Goal: Task Accomplishment & Management: Complete application form

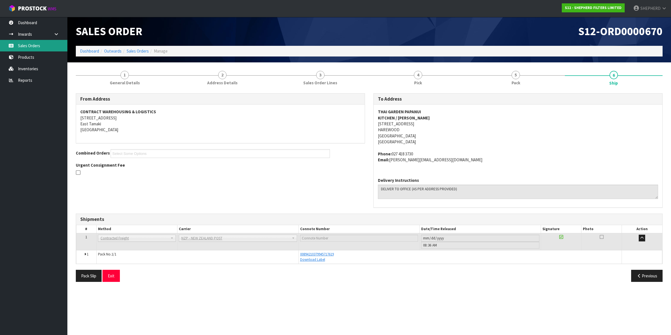
click at [38, 45] on link "Sales Orders" at bounding box center [33, 46] width 67 height 12
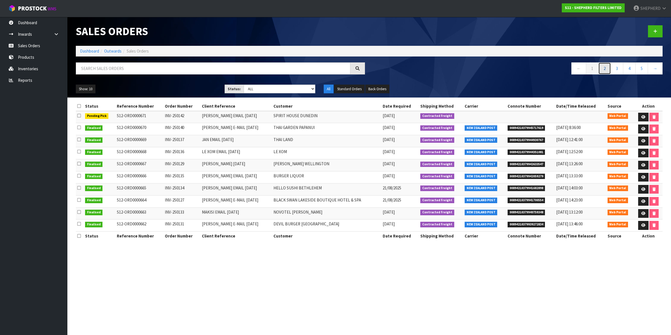
click at [605, 72] on link "2" at bounding box center [605, 68] width 13 height 12
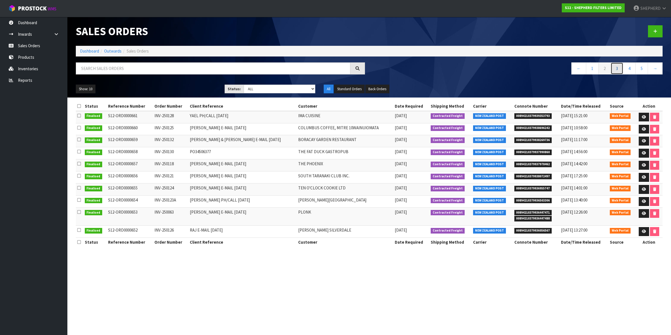
click at [615, 69] on link "3" at bounding box center [617, 68] width 13 height 12
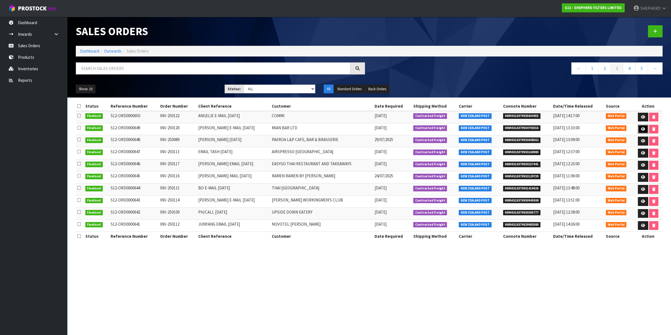
click at [641, 129] on icon at bounding box center [643, 129] width 4 height 4
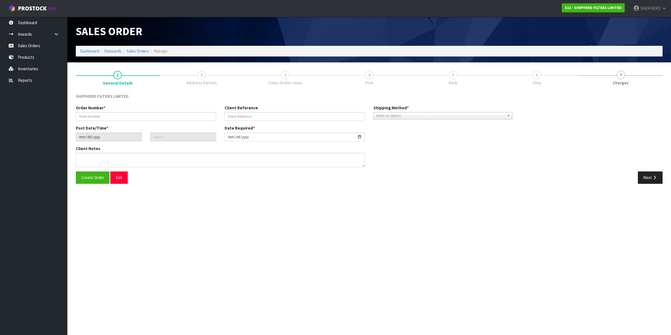
type input "INV-250120"
type input "[PERSON_NAME] E-MAIL [DATE]"
type input "[DATE]"
type input "02:23:00.000"
type input "[DATE]"
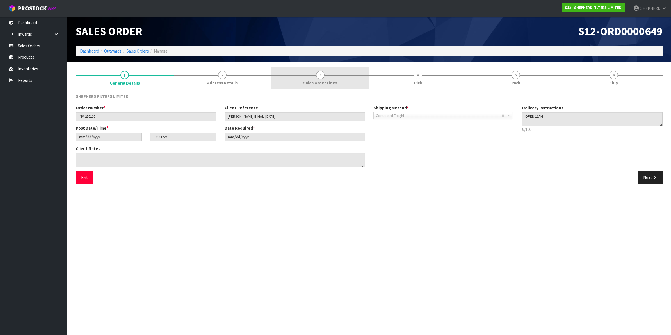
click at [317, 74] on span "3" at bounding box center [320, 75] width 8 height 8
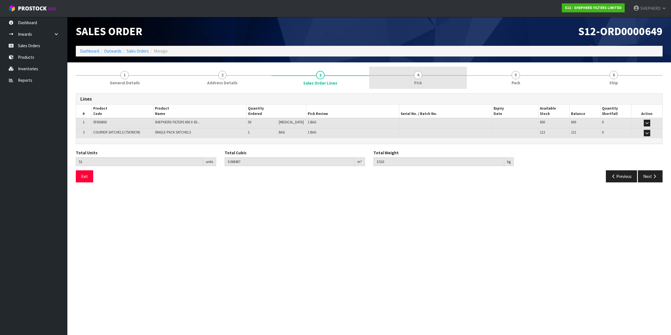
click at [420, 76] on span "4" at bounding box center [418, 75] width 8 height 8
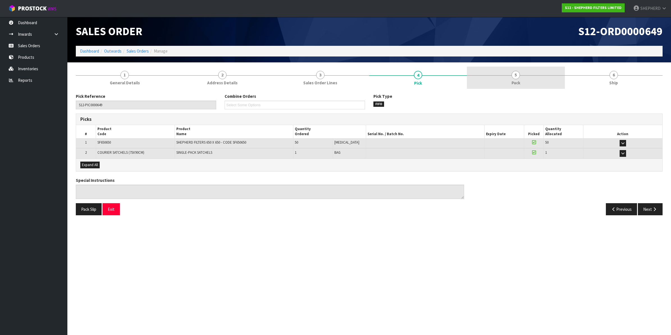
click at [514, 73] on span "5" at bounding box center [516, 75] width 8 height 8
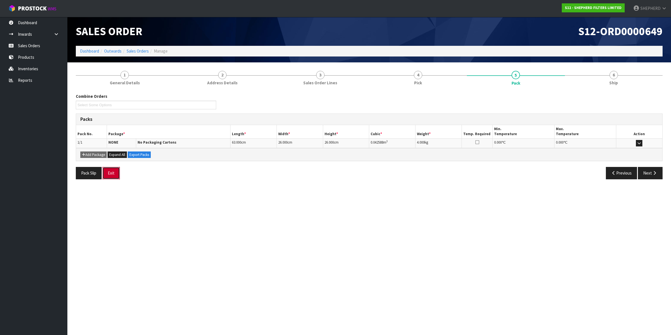
click at [115, 173] on button "Exit" at bounding box center [111, 173] width 17 height 12
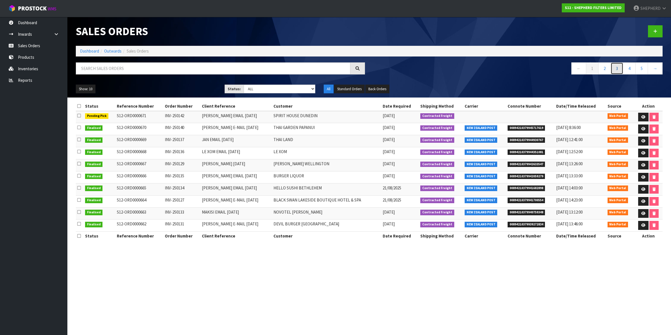
click at [614, 68] on link "3" at bounding box center [617, 68] width 13 height 12
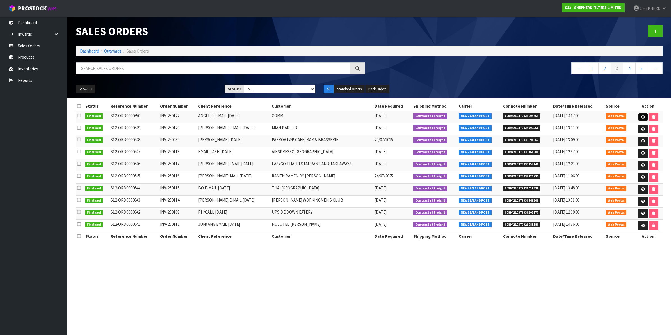
click at [643, 118] on icon at bounding box center [643, 117] width 4 height 4
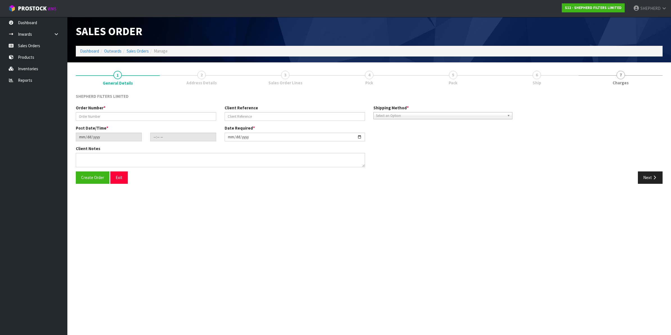
type input "INV-250122"
type input "ANGELIE E-MAIL [DATE]"
type input "[DATE]"
type input "17:31:00.000"
type input "[DATE]"
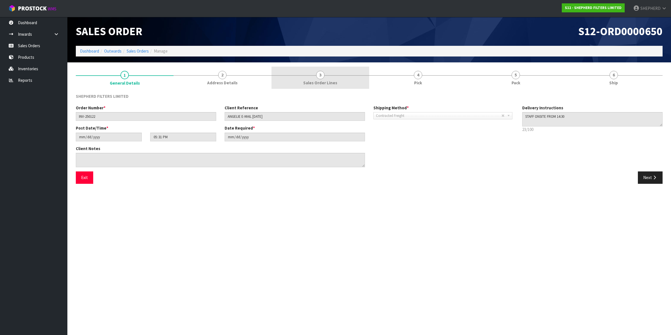
click at [320, 77] on span "3" at bounding box center [320, 75] width 8 height 8
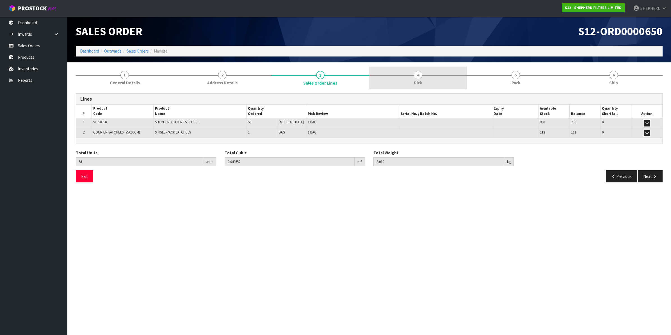
click at [415, 74] on span "4" at bounding box center [418, 75] width 8 height 8
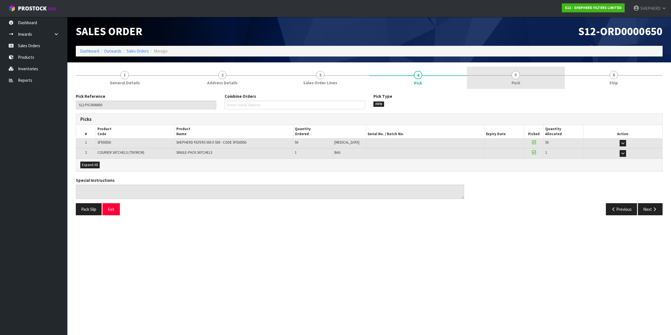
click at [518, 75] on span "5" at bounding box center [516, 75] width 8 height 8
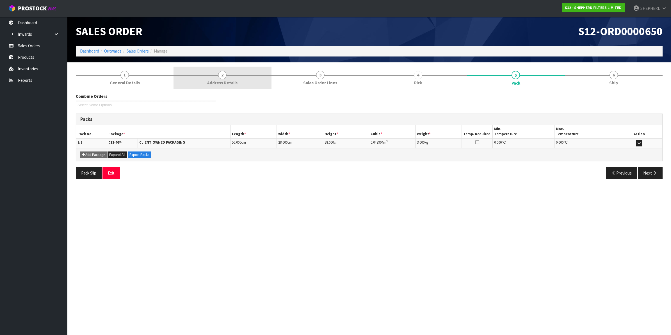
click at [224, 76] on span "2" at bounding box center [222, 75] width 8 height 8
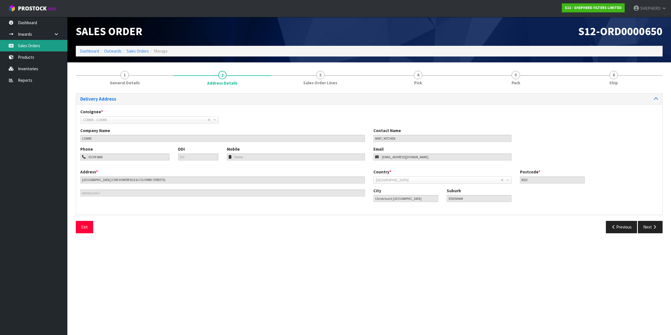
click at [25, 46] on link "Sales Orders" at bounding box center [33, 46] width 67 height 12
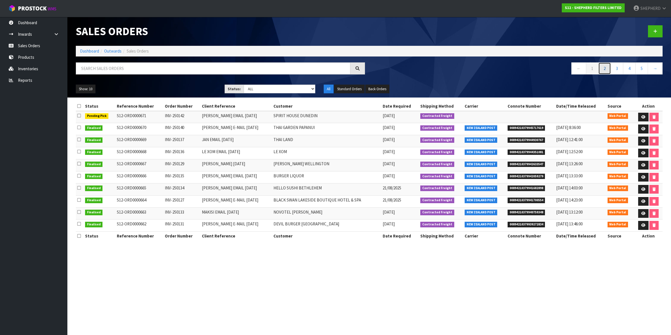
click at [603, 68] on link "2" at bounding box center [605, 68] width 13 height 12
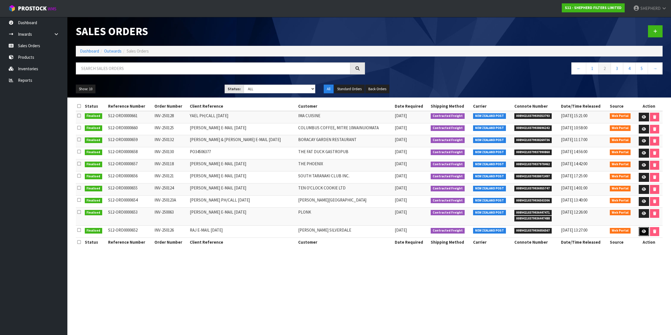
click at [640, 232] on link at bounding box center [644, 231] width 10 height 9
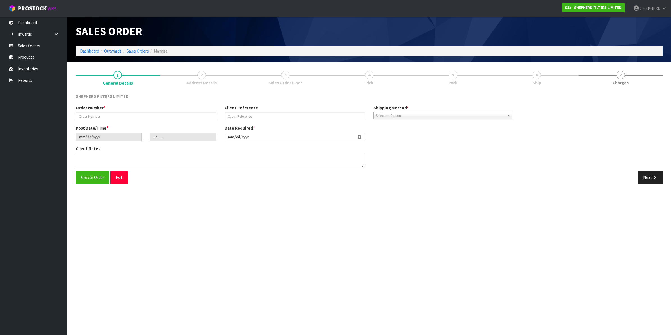
type input "INV-250126"
type input "RAJ E-MAIL [DATE]"
type input "[DATE]"
type input "15:28:00.000"
type input "[DATE]"
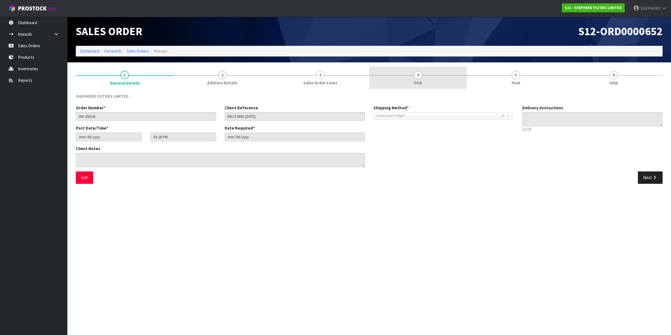
click at [417, 74] on span "4" at bounding box center [418, 75] width 8 height 8
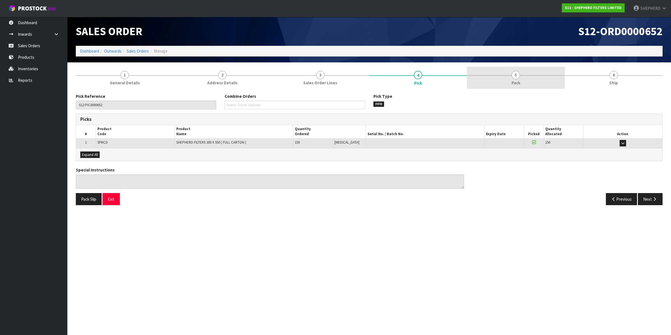
click at [519, 75] on span "5" at bounding box center [516, 75] width 8 height 8
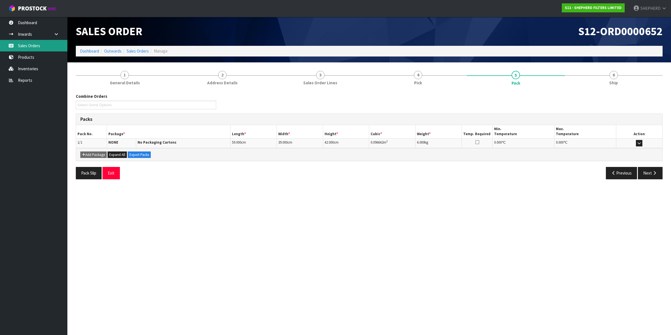
click at [31, 44] on link "Sales Orders" at bounding box center [33, 46] width 67 height 12
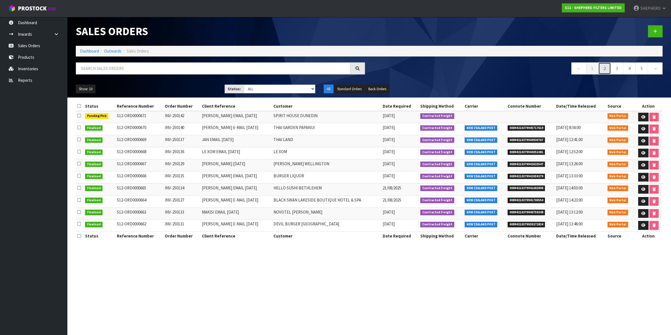
click at [603, 69] on link "2" at bounding box center [605, 68] width 13 height 12
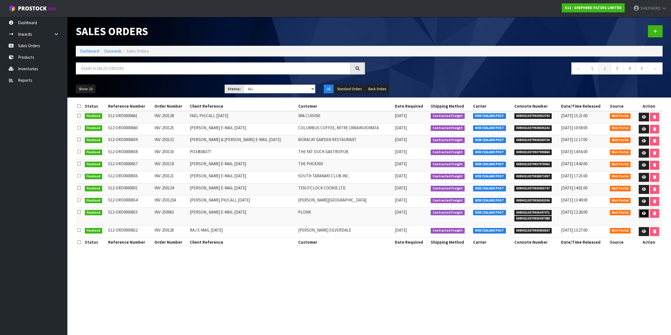
click at [642, 214] on icon at bounding box center [644, 214] width 4 height 4
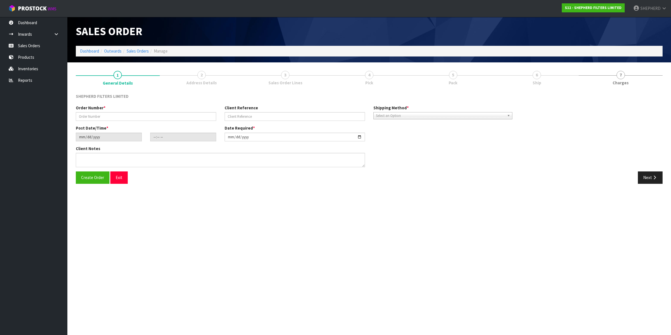
type input "INV-250063"
type input "[PERSON_NAME] E-MAIL [DATE]"
type input "[DATE]"
type input "21:48:00.000"
type input "[DATE]"
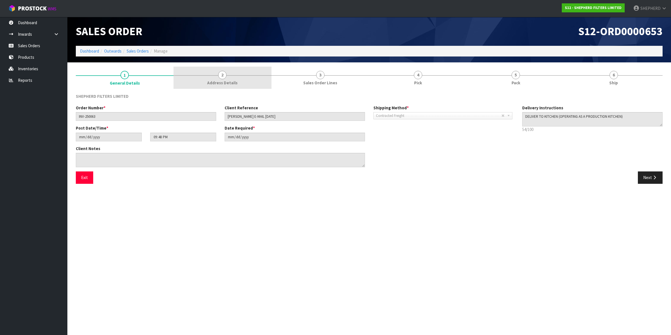
click at [222, 74] on span "2" at bounding box center [222, 75] width 8 height 8
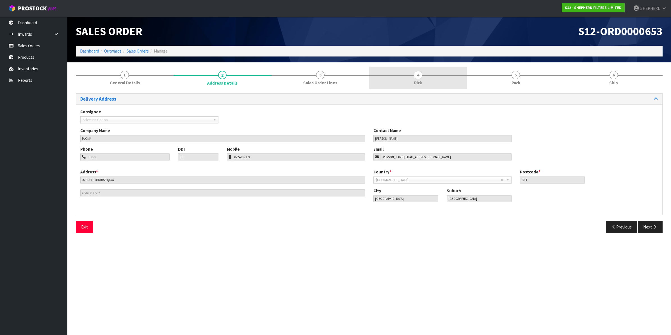
click at [417, 74] on span "4" at bounding box center [418, 75] width 8 height 8
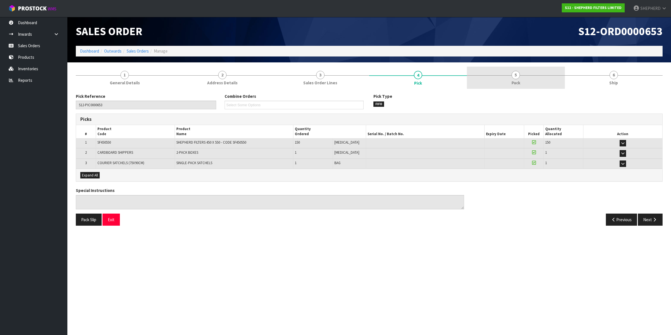
click at [517, 75] on span "5" at bounding box center [516, 75] width 8 height 8
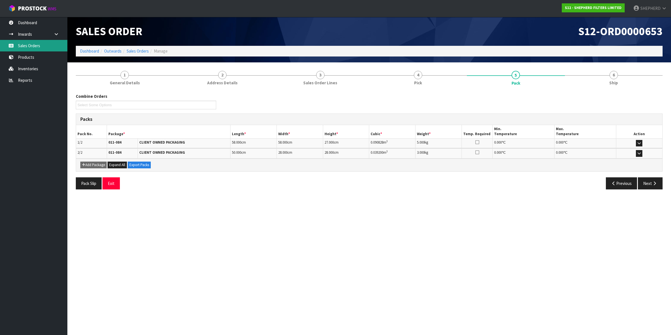
click at [35, 44] on link "Sales Orders" at bounding box center [33, 46] width 67 height 12
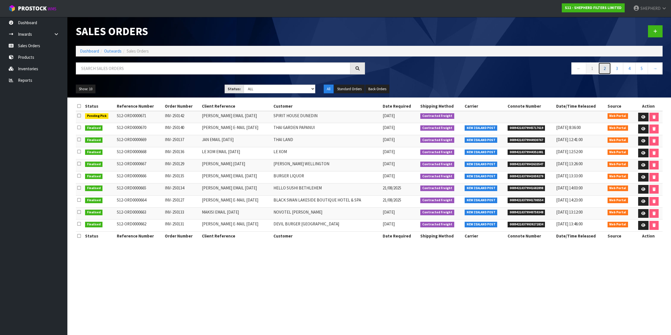
click at [603, 71] on link "2" at bounding box center [605, 68] width 13 height 12
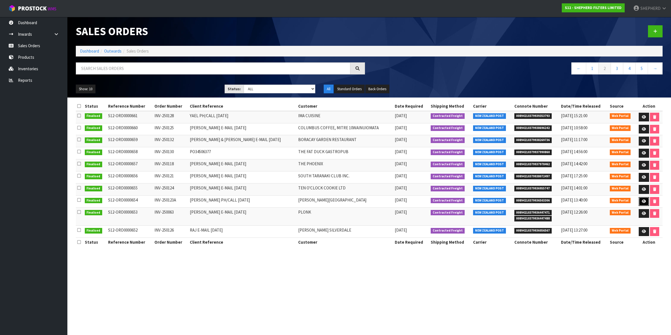
click at [640, 203] on link at bounding box center [644, 201] width 10 height 9
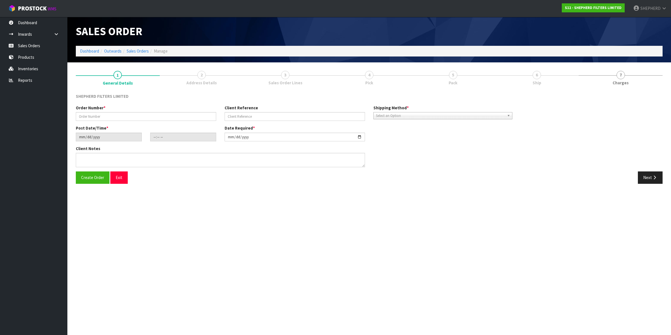
type input "INV-250123A"
type input "[PERSON_NAME] PH/CALL [DATE]"
type input "[DATE]"
type input "20:55:00.000"
type input "[DATE]"
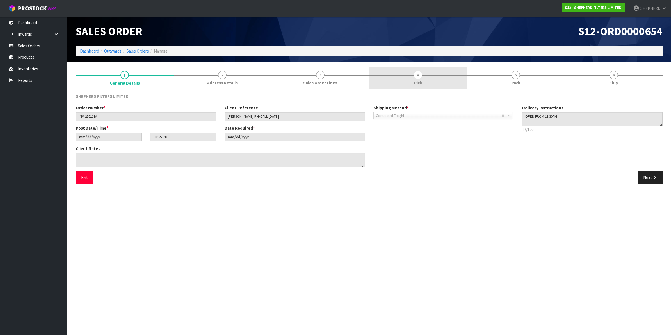
click at [419, 74] on span "4" at bounding box center [418, 75] width 8 height 8
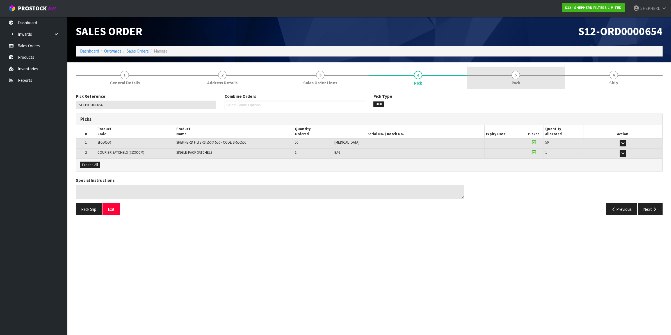
click at [517, 74] on span "5" at bounding box center [516, 75] width 8 height 8
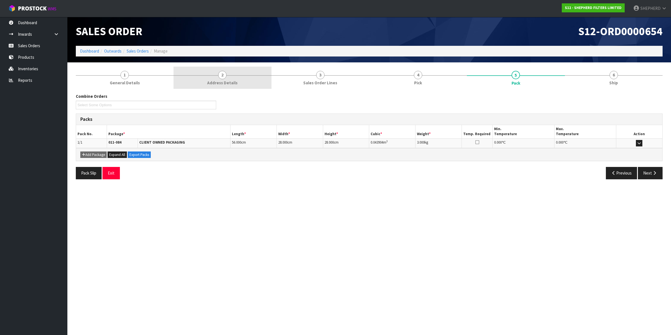
click at [221, 73] on span "2" at bounding box center [222, 75] width 8 height 8
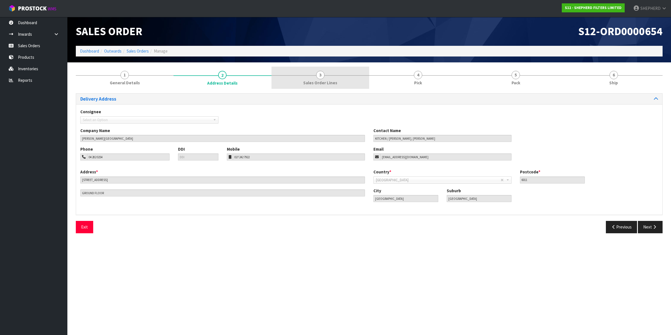
click at [322, 75] on span "3" at bounding box center [320, 75] width 8 height 8
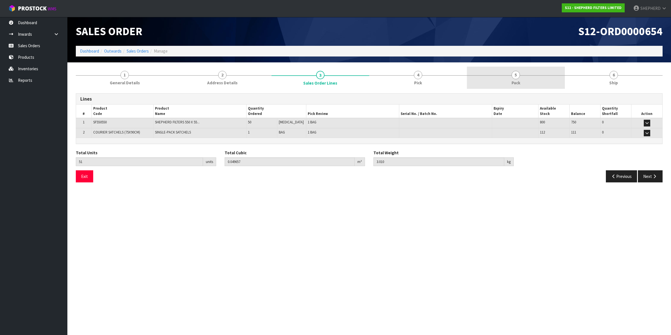
click at [517, 73] on span "5" at bounding box center [516, 75] width 8 height 8
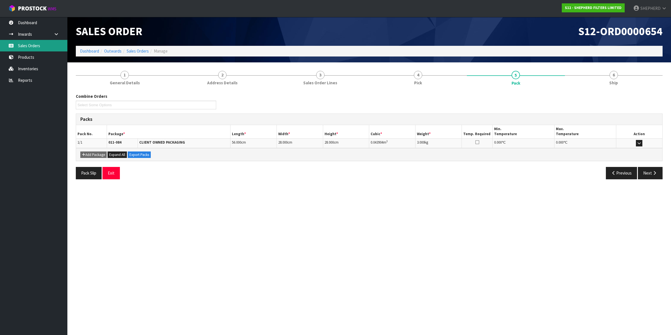
click at [31, 42] on link "Sales Orders" at bounding box center [33, 46] width 67 height 12
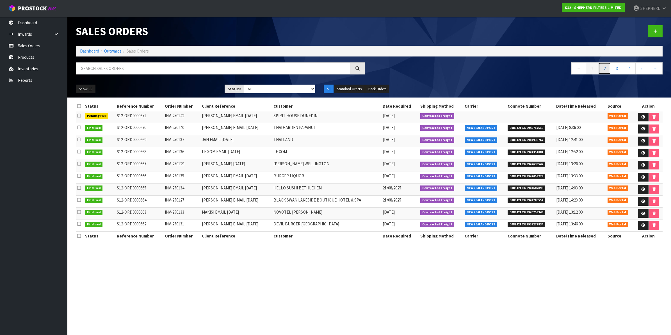
click at [601, 69] on link "2" at bounding box center [605, 68] width 13 height 12
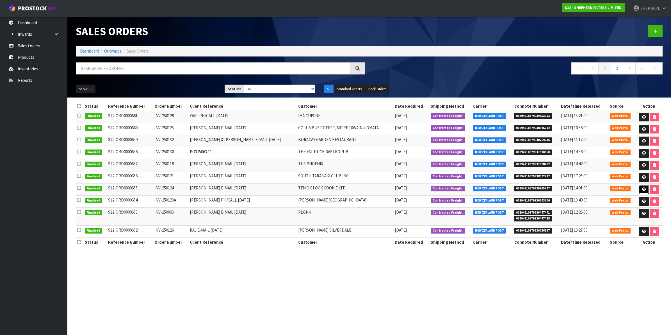
click at [642, 189] on icon at bounding box center [644, 189] width 4 height 4
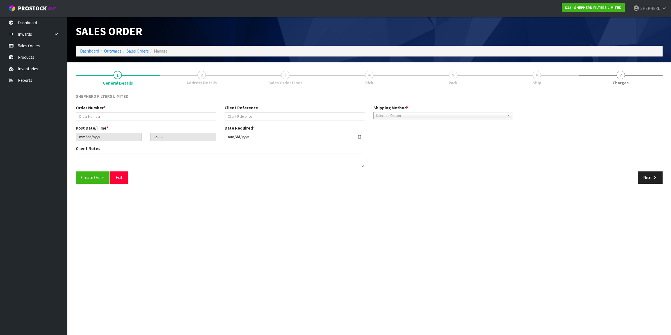
type input "INV-250124"
type input "[PERSON_NAME] E-MAIL [DATE]"
type input "[DATE]"
type input "15:36:00.000"
type input "[DATE]"
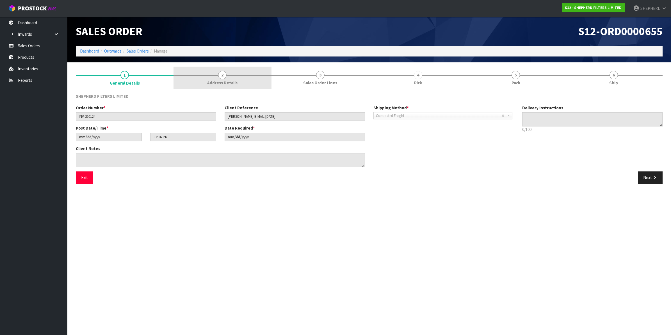
click at [224, 73] on span "2" at bounding box center [222, 75] width 8 height 8
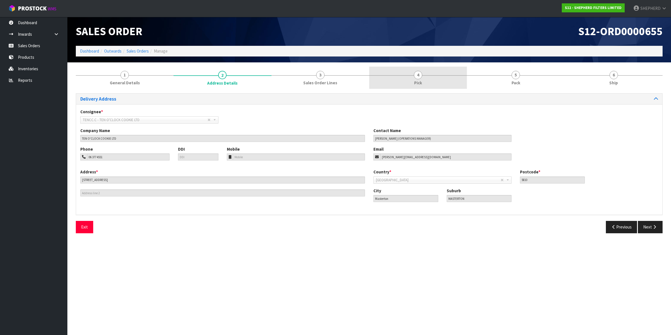
click at [417, 73] on span "4" at bounding box center [418, 75] width 8 height 8
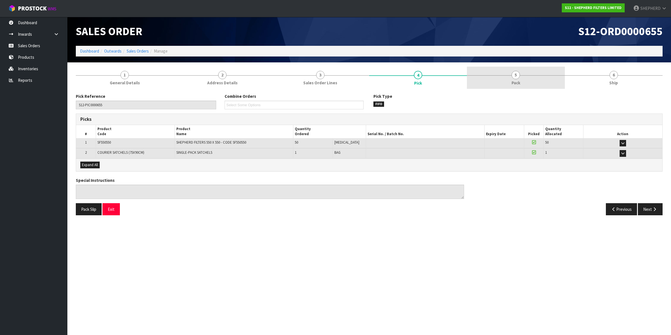
click at [516, 75] on span "5" at bounding box center [516, 75] width 8 height 8
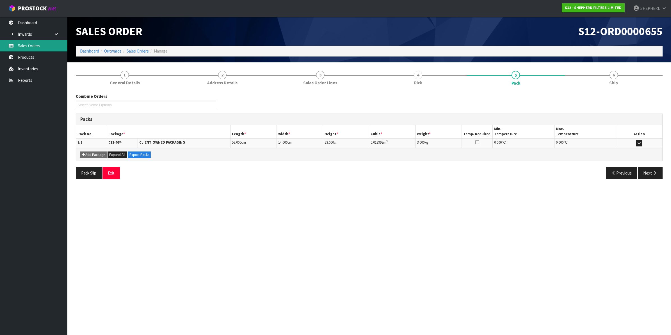
click at [19, 44] on link "Sales Orders" at bounding box center [33, 46] width 67 height 12
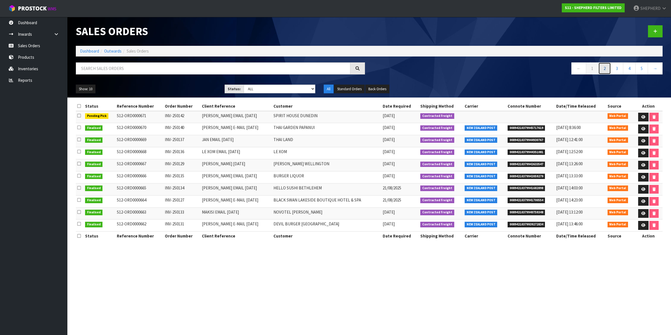
click at [601, 67] on link "2" at bounding box center [605, 68] width 13 height 12
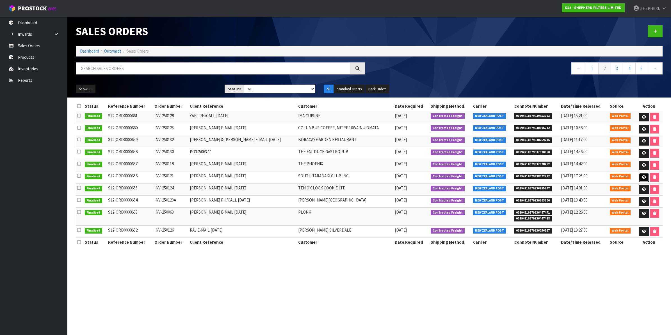
click at [644, 177] on icon at bounding box center [644, 177] width 4 height 4
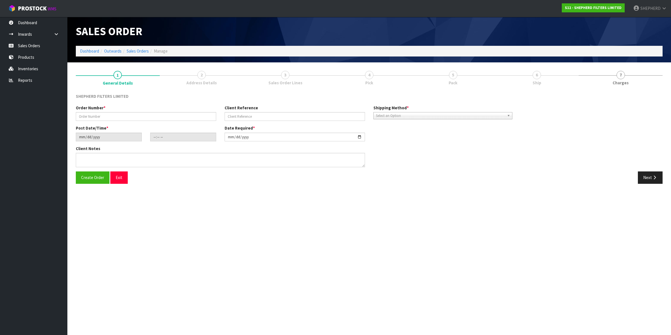
type input "INV-250121"
type input "[PERSON_NAME] E-MAIL [DATE]"
type input "[DATE]"
type input "21:43:00.000"
type input "[DATE]"
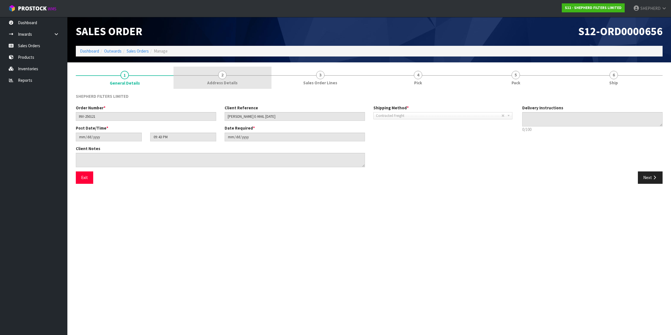
click at [220, 75] on span "2" at bounding box center [222, 75] width 8 height 8
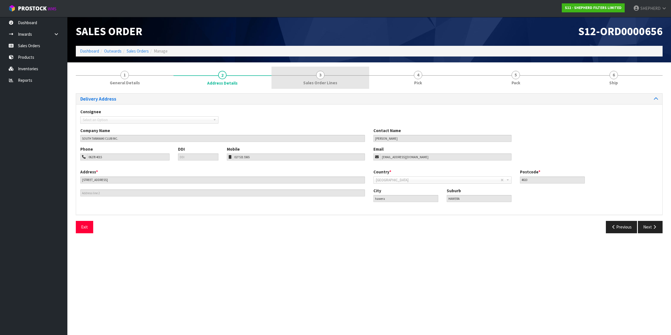
click at [319, 75] on span "3" at bounding box center [320, 75] width 8 height 8
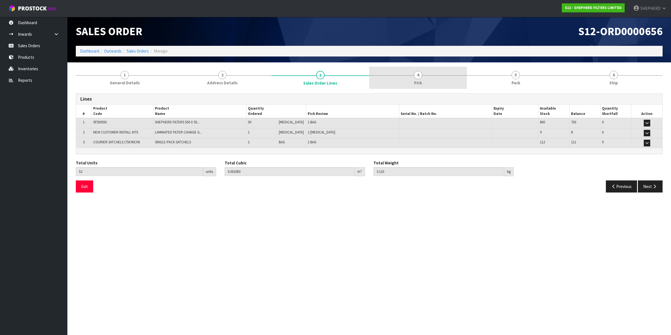
click at [418, 76] on span "4" at bounding box center [418, 75] width 8 height 8
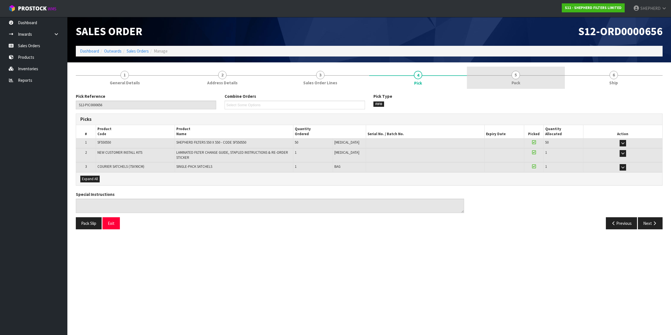
click at [516, 74] on span "5" at bounding box center [516, 75] width 8 height 8
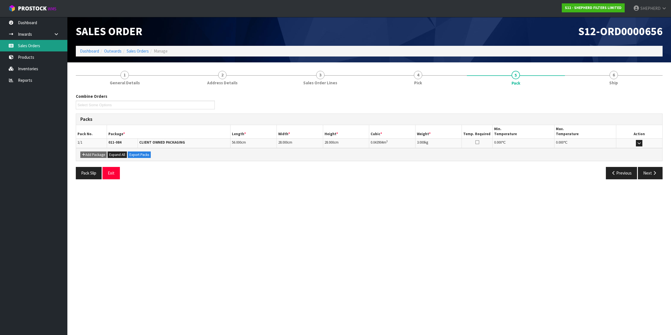
click at [37, 46] on link "Sales Orders" at bounding box center [33, 46] width 67 height 12
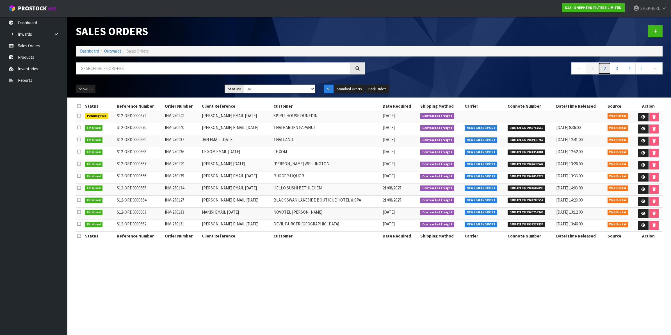
click at [600, 68] on link "2" at bounding box center [605, 68] width 13 height 12
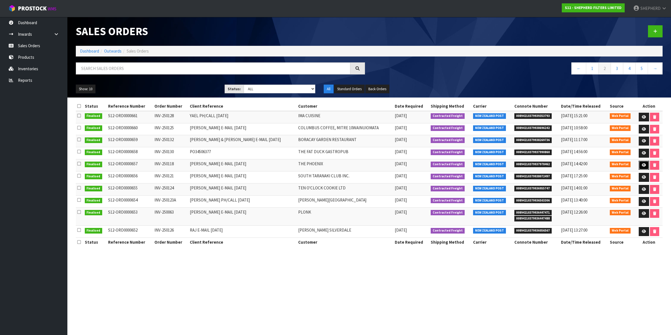
click at [644, 164] on icon at bounding box center [644, 165] width 4 height 4
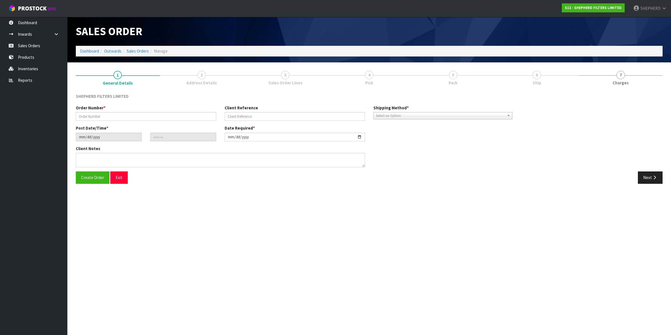
type input "INV-250118"
type input "[PERSON_NAME] E-MAIL [DATE]"
type input "[DATE]"
type input "16:47:00.000"
type input "[DATE]"
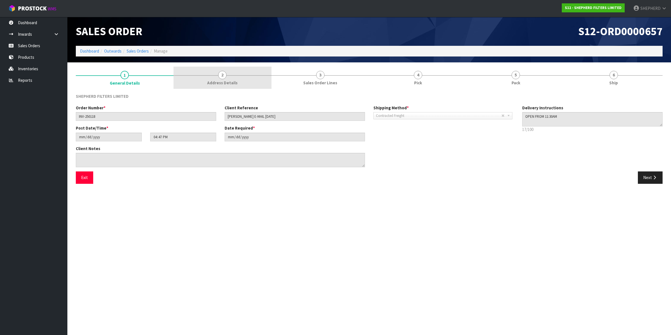
click at [222, 74] on span "2" at bounding box center [222, 75] width 8 height 8
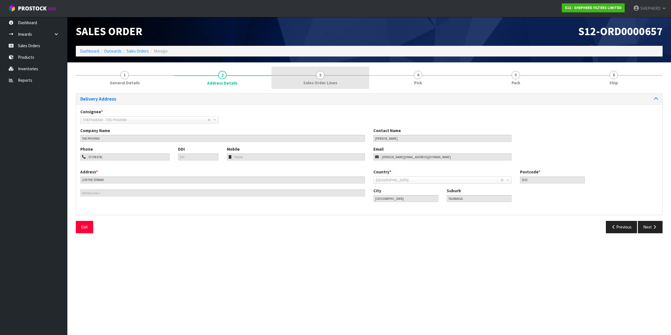
click at [319, 73] on span "3" at bounding box center [320, 75] width 8 height 8
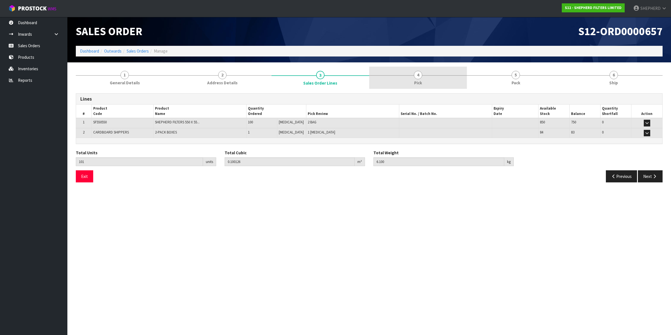
click at [416, 76] on span "4" at bounding box center [418, 75] width 8 height 8
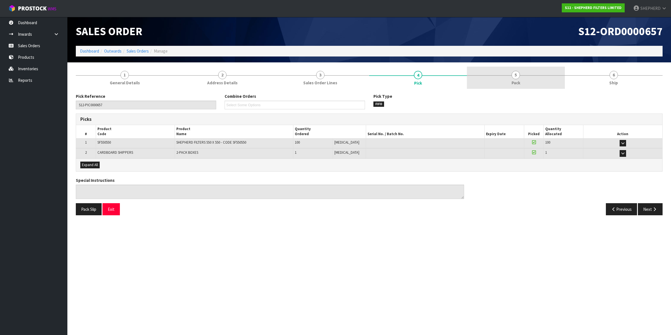
click at [518, 74] on span "5" at bounding box center [516, 75] width 8 height 8
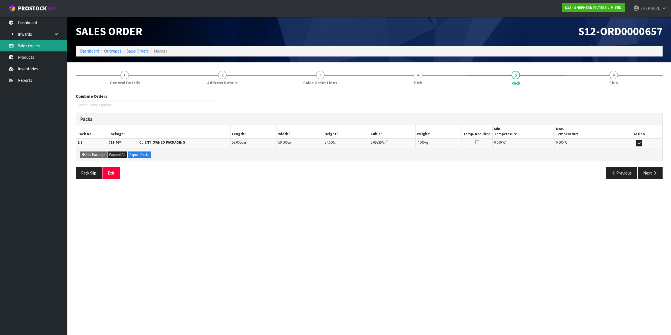
click at [26, 47] on link "Sales Orders" at bounding box center [33, 46] width 67 height 12
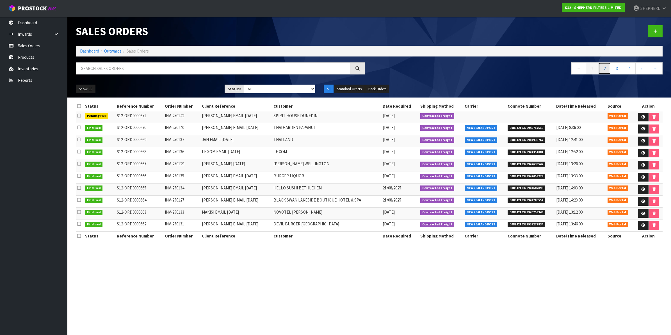
click at [606, 67] on link "2" at bounding box center [605, 68] width 13 height 12
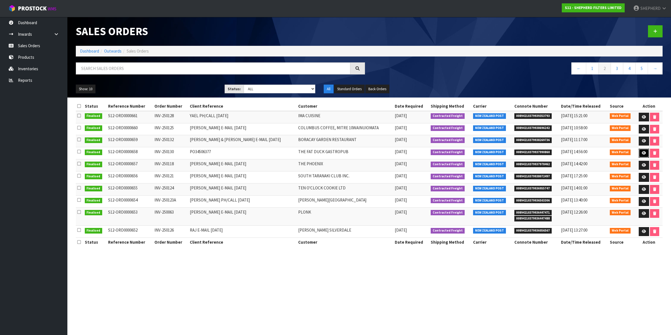
click at [642, 153] on icon at bounding box center [644, 153] width 4 height 4
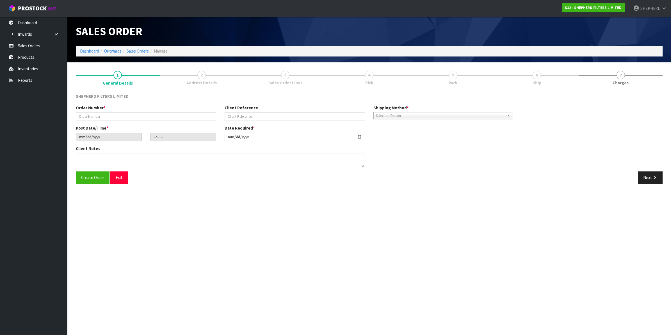
type input "INV-250130"
type input "PO34506377"
type input "[DATE]"
type input "17:13:00.000"
type input "[DATE]"
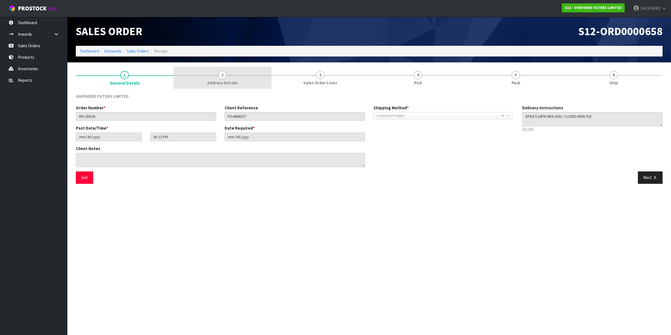
click at [223, 75] on span "2" at bounding box center [222, 75] width 8 height 8
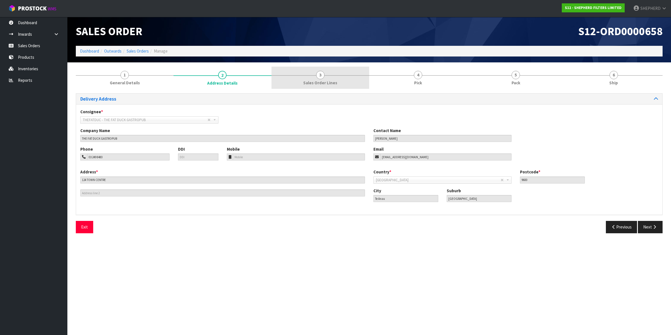
click at [323, 75] on span "3" at bounding box center [320, 75] width 8 height 8
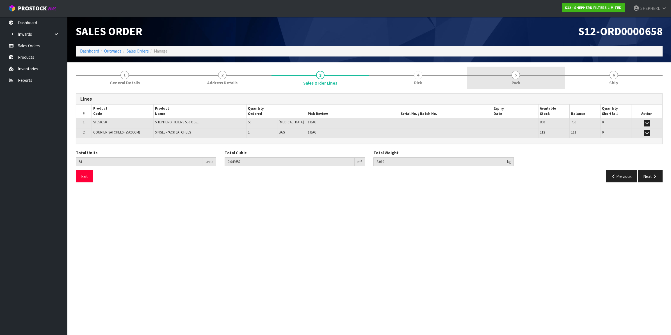
click at [515, 72] on span "5" at bounding box center [516, 75] width 8 height 8
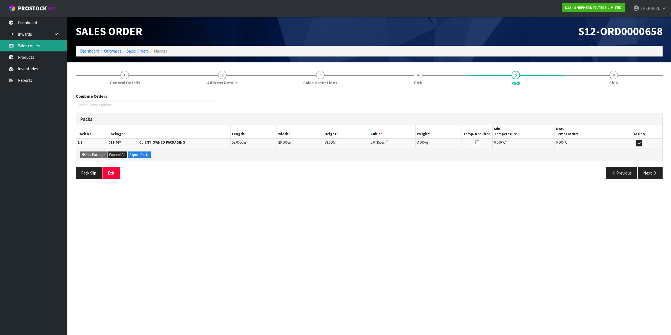
click at [26, 41] on link "Sales Orders" at bounding box center [33, 46] width 67 height 12
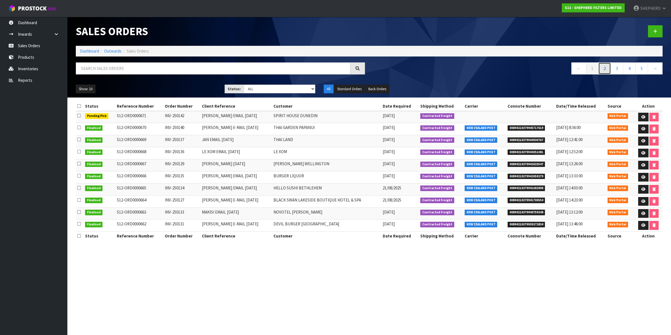
click at [600, 68] on link "2" at bounding box center [605, 68] width 13 height 12
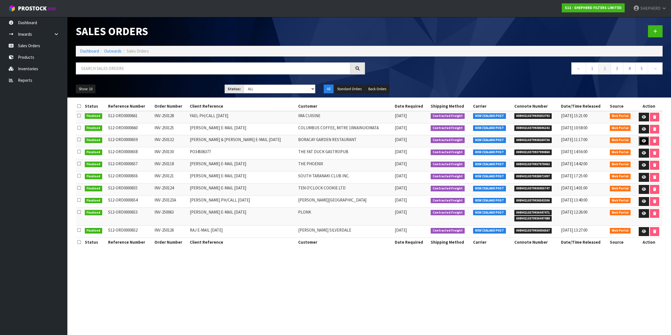
click at [642, 142] on icon at bounding box center [644, 141] width 4 height 4
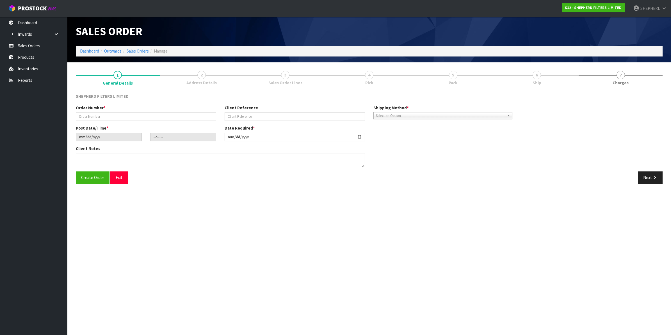
type input "INV-250132"
type input "[PERSON_NAME] & [PERSON_NAME] E-MAIL [DATE]"
type input "[DATE]"
type input "16:47:00.000"
type input "[DATE]"
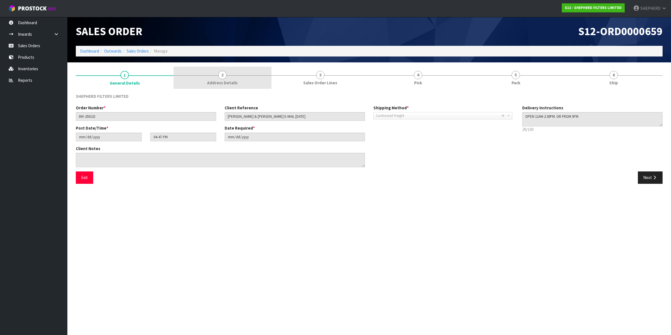
click at [223, 75] on span "2" at bounding box center [222, 75] width 8 height 8
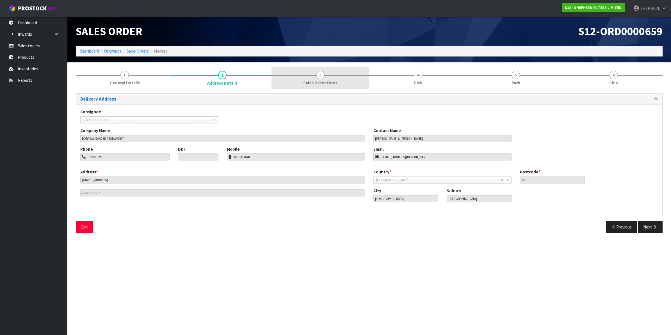
click at [320, 76] on span "3" at bounding box center [320, 75] width 8 height 8
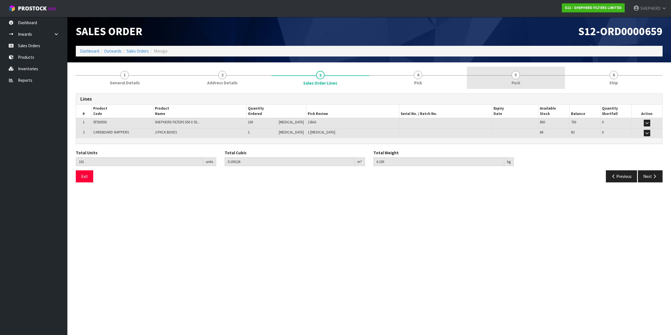
click at [513, 74] on span "5" at bounding box center [516, 75] width 8 height 8
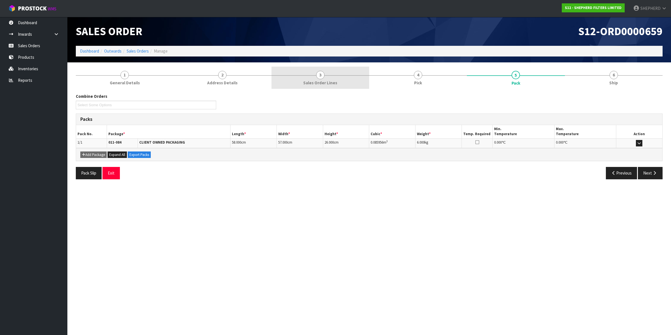
click at [322, 76] on span "3" at bounding box center [320, 75] width 8 height 8
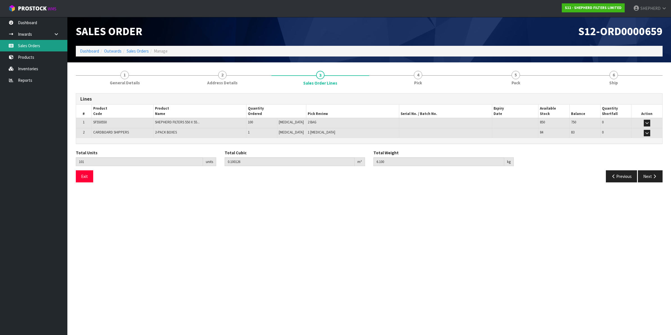
click at [36, 45] on link "Sales Orders" at bounding box center [33, 46] width 67 height 12
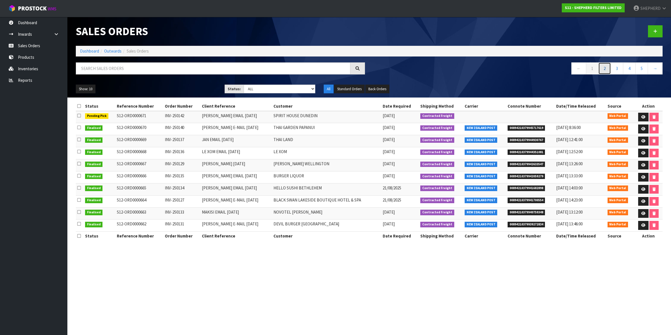
click at [603, 72] on link "2" at bounding box center [605, 68] width 13 height 12
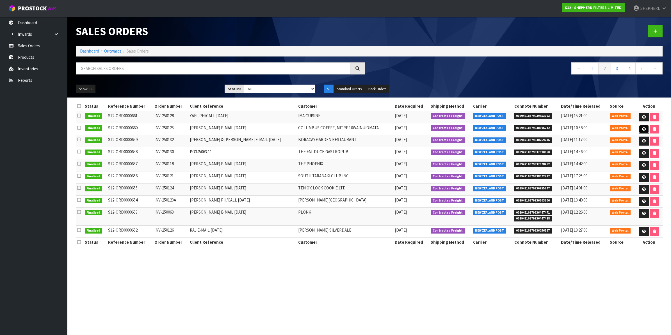
click at [642, 130] on icon at bounding box center [644, 129] width 4 height 4
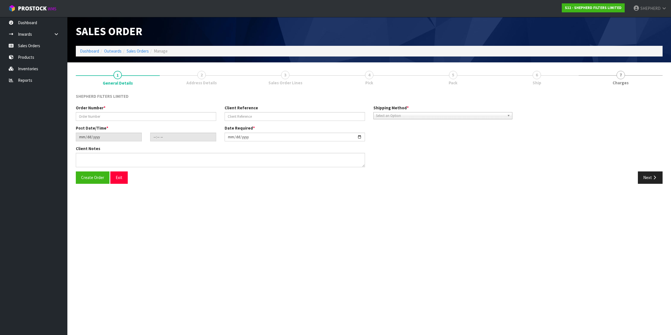
type input "INV-250125"
type input "[PERSON_NAME] E-MAIL [DATE]"
type input "[DATE]"
type input "16:53:00.000"
type input "[DATE]"
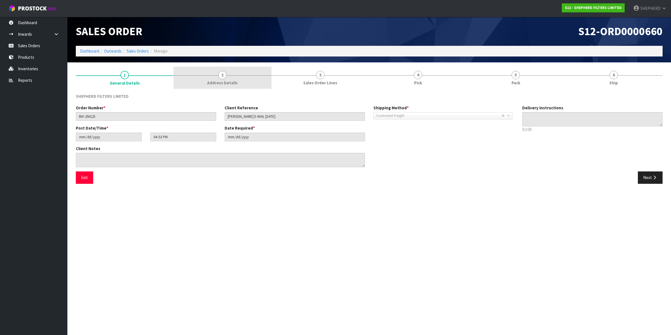
click at [221, 76] on span "2" at bounding box center [222, 75] width 8 height 8
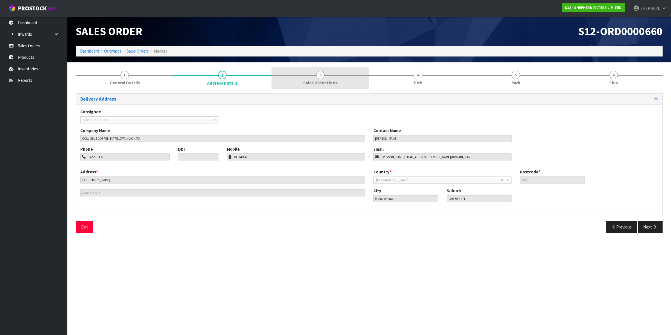
click at [321, 76] on span "3" at bounding box center [320, 75] width 8 height 8
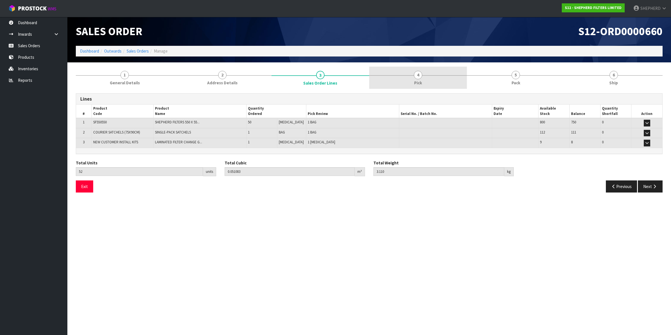
click at [417, 76] on span "4" at bounding box center [418, 75] width 8 height 8
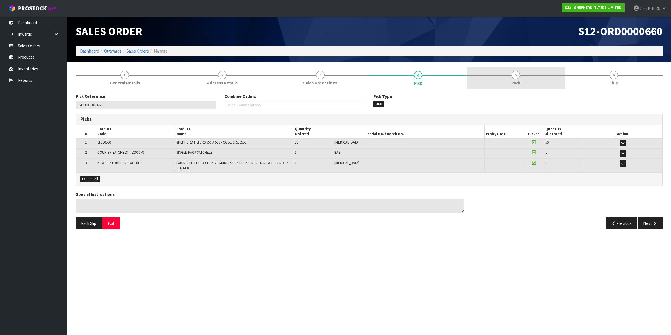
click at [516, 73] on span "5" at bounding box center [516, 75] width 8 height 8
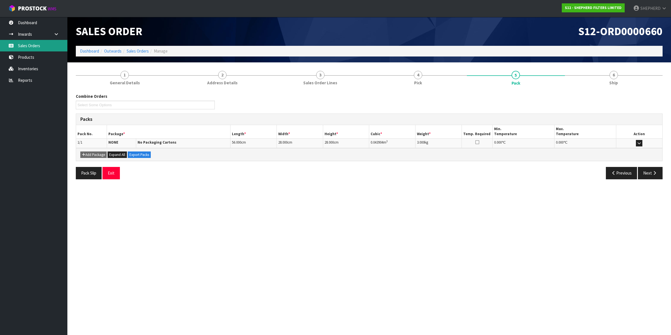
click at [29, 48] on link "Sales Orders" at bounding box center [33, 46] width 67 height 12
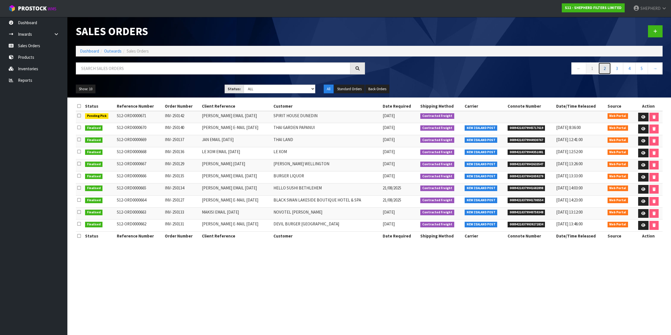
click at [603, 68] on link "2" at bounding box center [605, 68] width 13 height 12
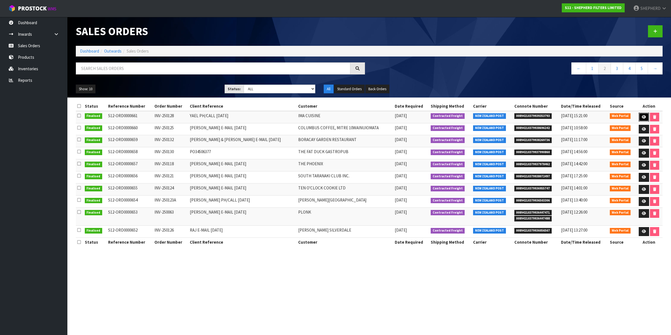
click at [642, 117] on icon at bounding box center [644, 117] width 4 height 4
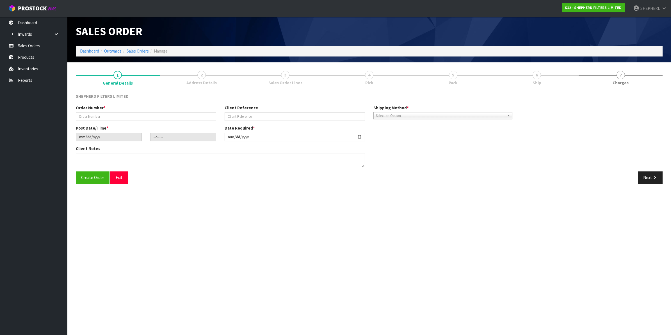
type input "INV-250128"
type input "YAEL PH/CALL [DATE]"
type input "[DATE]"
type input "14:45:00.000"
type input "[DATE]"
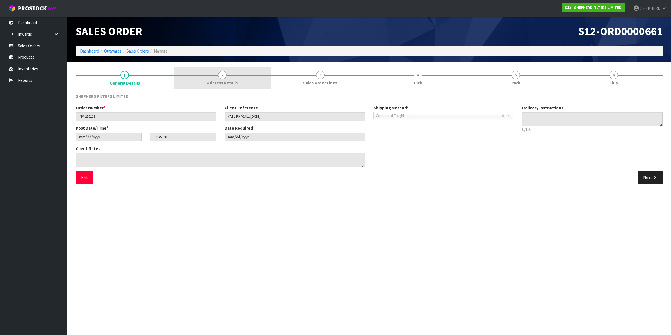
click at [224, 74] on span "2" at bounding box center [222, 75] width 8 height 8
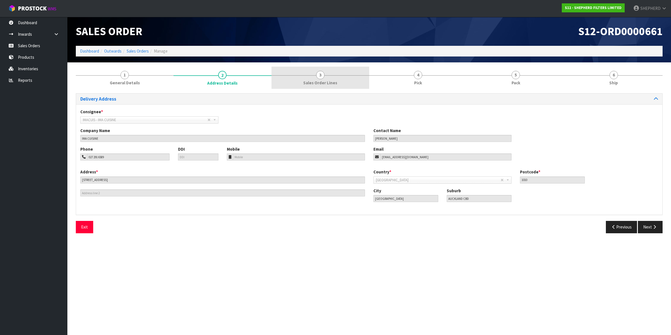
click at [317, 72] on span "3" at bounding box center [320, 75] width 8 height 8
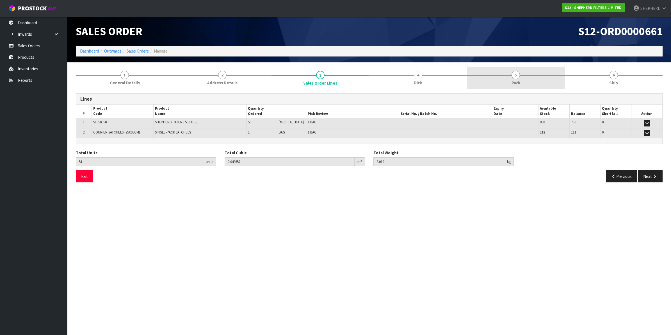
click at [516, 74] on span "5" at bounding box center [516, 75] width 8 height 8
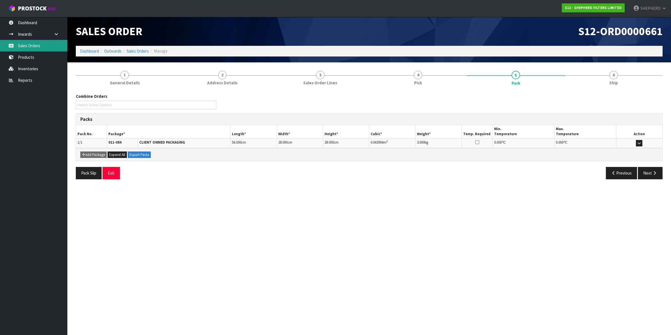
click at [30, 42] on link "Sales Orders" at bounding box center [33, 46] width 67 height 12
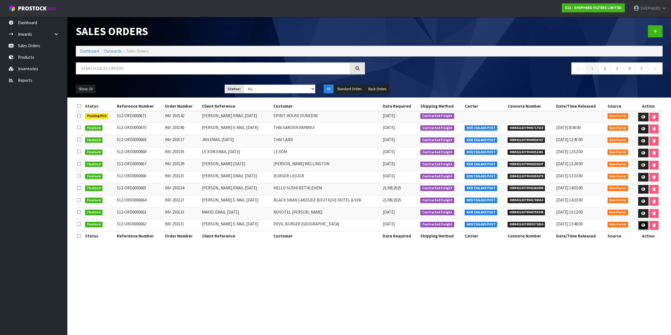
click at [642, 225] on icon at bounding box center [644, 225] width 4 height 4
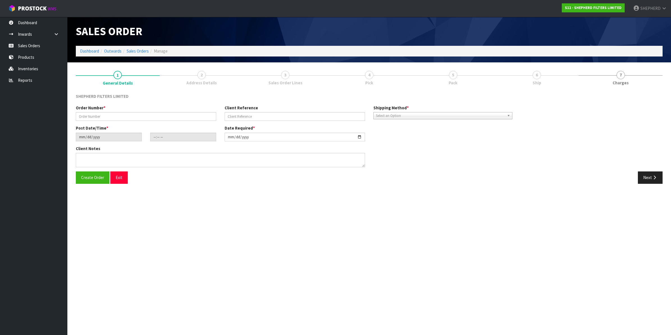
type input "INV-250131"
type input "[PERSON_NAME] E-MAIL [DATE]"
type input "[DATE]"
type input "14:54:00.000"
type input "[DATE]"
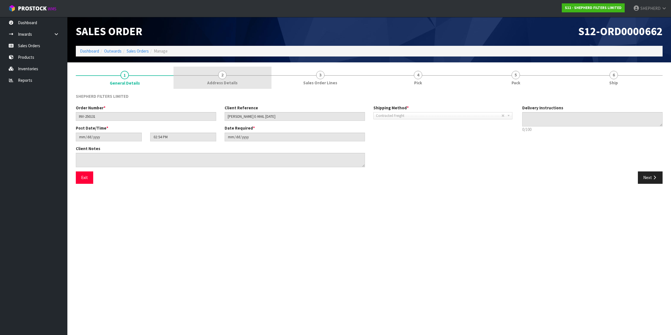
click at [222, 74] on span "2" at bounding box center [222, 75] width 8 height 8
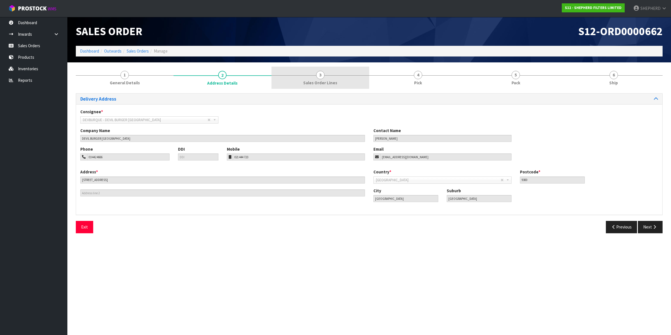
click at [323, 75] on span "3" at bounding box center [320, 75] width 8 height 8
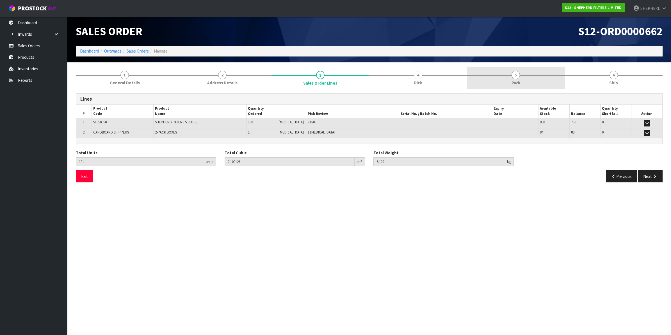
click at [515, 74] on span "5" at bounding box center [516, 75] width 8 height 8
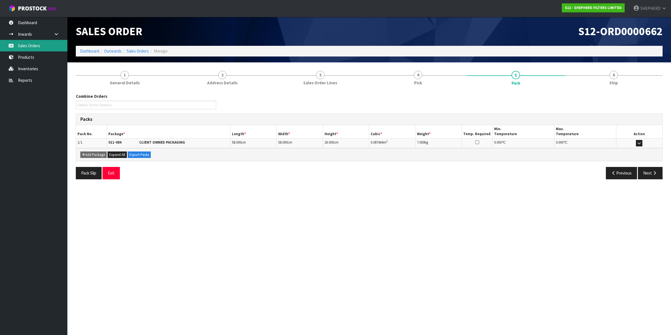
click at [21, 44] on link "Sales Orders" at bounding box center [33, 46] width 67 height 12
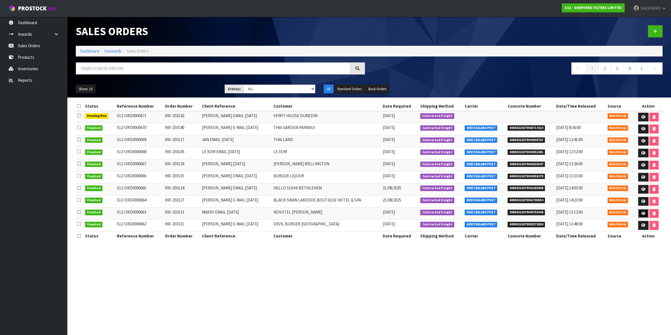
click at [643, 215] on icon at bounding box center [644, 214] width 4 height 4
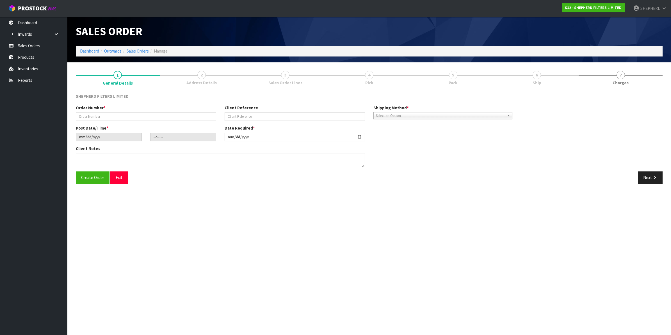
type input "INV-250133"
type input "MAKISI EMAIL [DATE]"
type input "[DATE]"
type input "16:57:00.000"
type input "[DATE]"
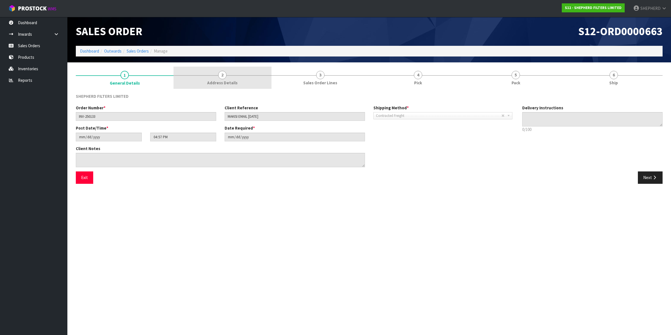
click at [220, 74] on span "2" at bounding box center [222, 75] width 8 height 8
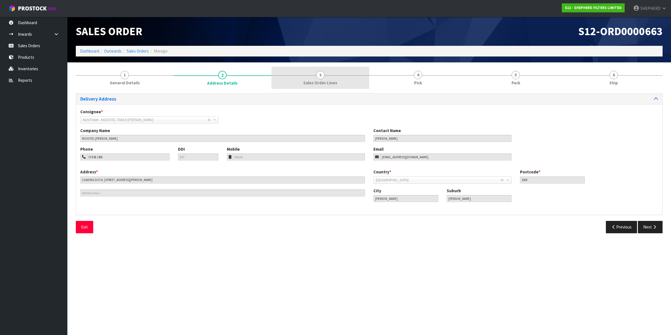
click at [323, 74] on span "3" at bounding box center [320, 75] width 8 height 8
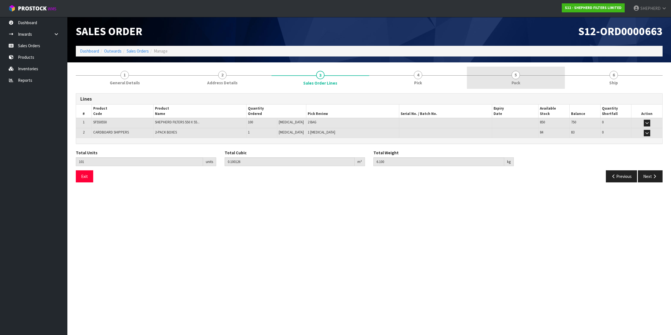
click at [518, 75] on span "5" at bounding box center [516, 75] width 8 height 8
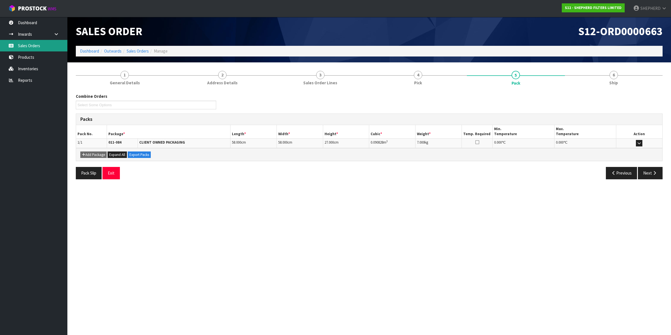
click at [33, 47] on link "Sales Orders" at bounding box center [33, 46] width 67 height 12
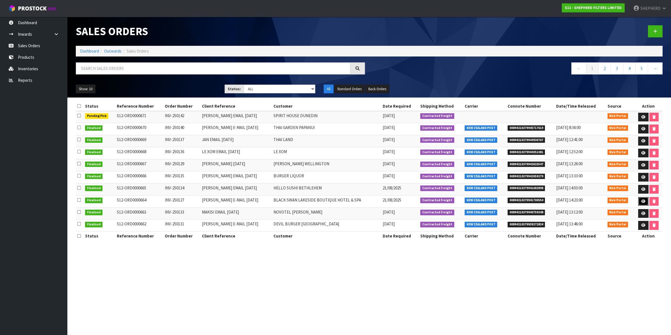
click at [643, 201] on icon at bounding box center [644, 201] width 4 height 4
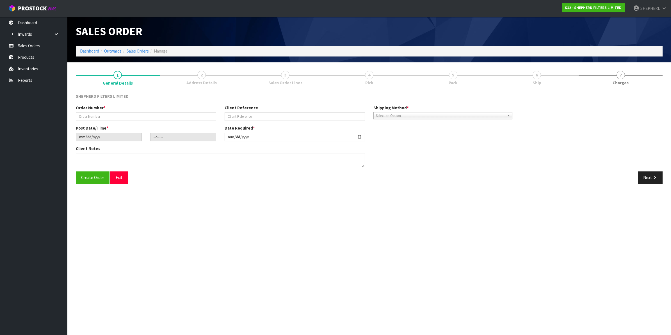
type input "INV-250127"
type input "[PERSON_NAME] E-MAIL [DATE]"
type input "[DATE]"
type input "15:03:00.000"
type input "[DATE]"
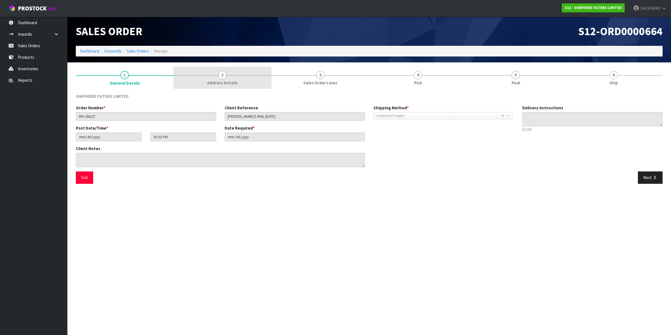
click at [221, 73] on span "2" at bounding box center [222, 75] width 8 height 8
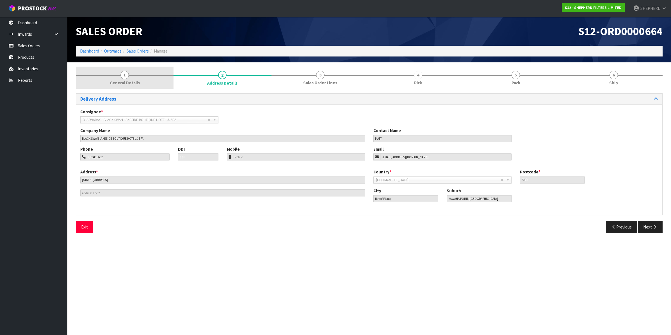
click at [124, 74] on span "1" at bounding box center [125, 75] width 8 height 8
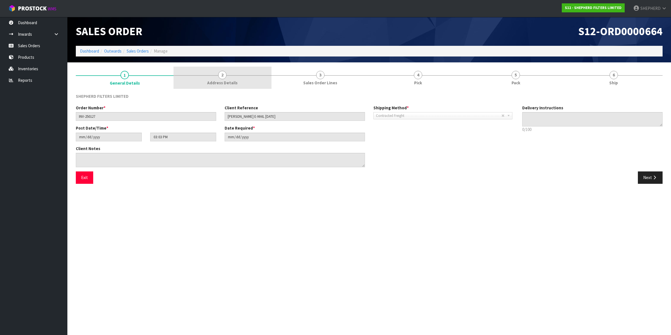
click at [220, 75] on span "2" at bounding box center [222, 75] width 8 height 8
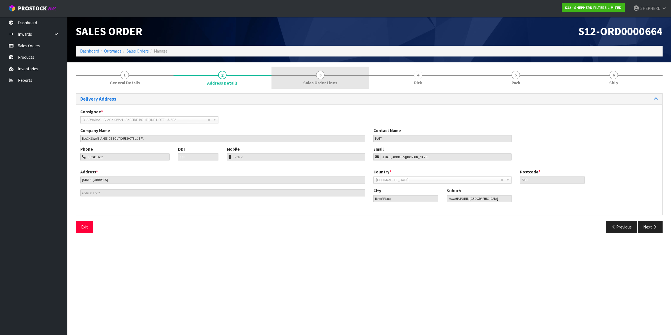
click at [319, 75] on span "3" at bounding box center [320, 75] width 8 height 8
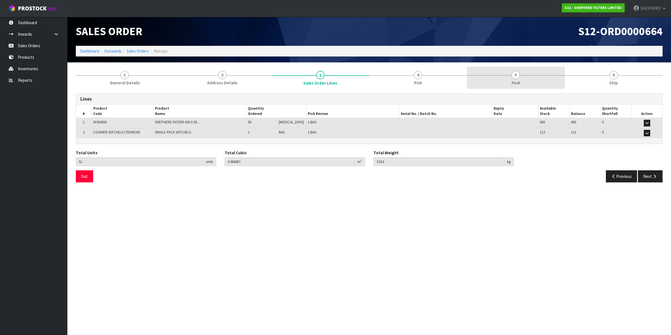
click at [517, 75] on span "5" at bounding box center [516, 75] width 8 height 8
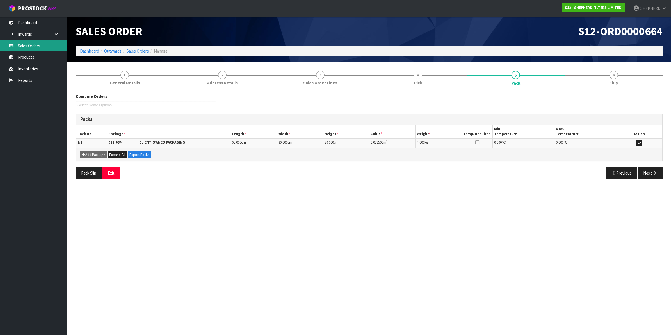
click at [34, 42] on link "Sales Orders" at bounding box center [33, 46] width 67 height 12
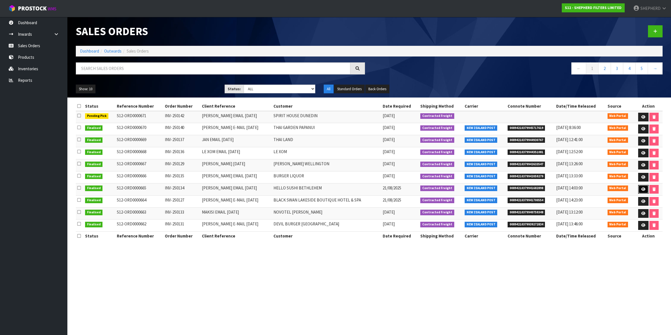
click at [642, 189] on icon at bounding box center [644, 189] width 4 height 4
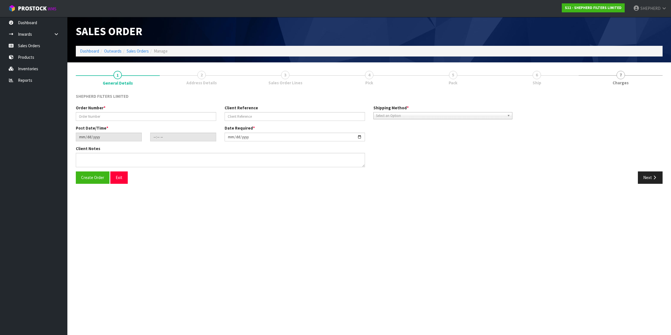
type input "INV-250134"
type input "[PERSON_NAME] EMAIL [DATE]"
type input "[DATE]"
type input "15:17:00.000"
type input "[DATE]"
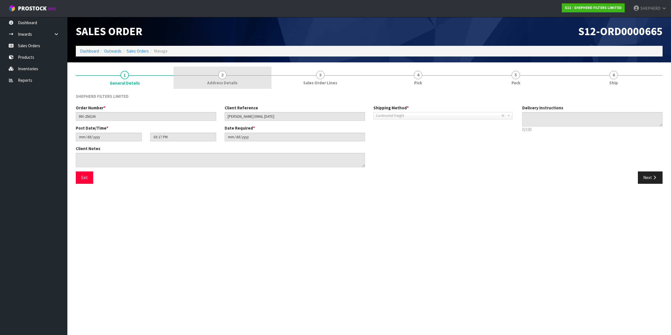
click at [224, 75] on span "2" at bounding box center [222, 75] width 8 height 8
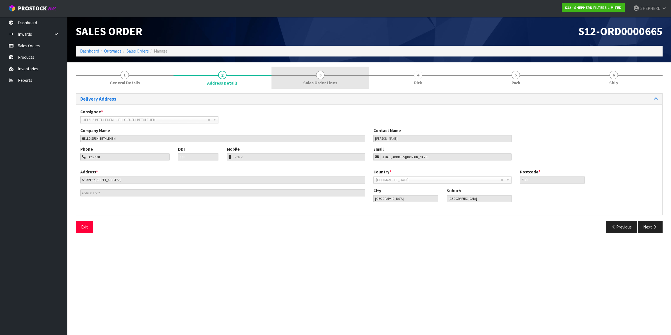
click at [321, 73] on span "3" at bounding box center [320, 75] width 8 height 8
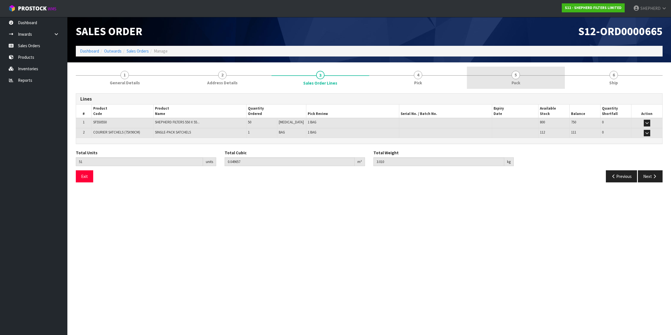
click at [517, 73] on span "5" at bounding box center [516, 75] width 8 height 8
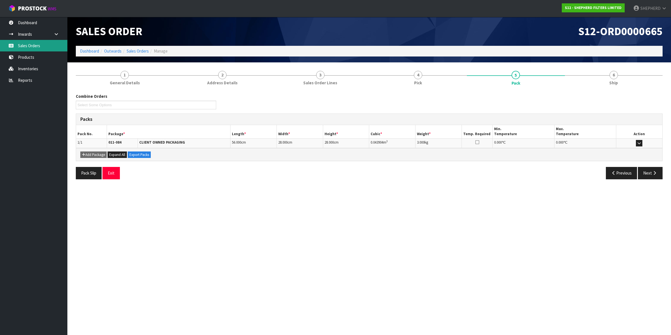
click at [28, 45] on link "Sales Orders" at bounding box center [33, 46] width 67 height 12
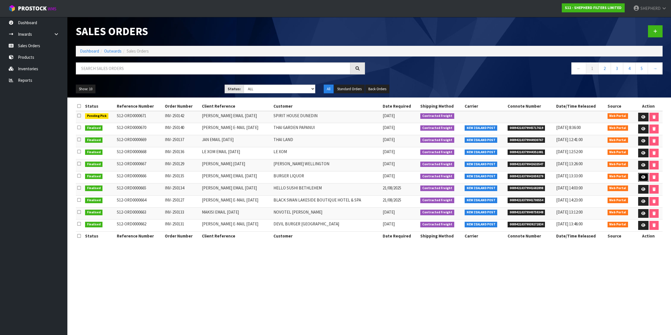
click at [642, 177] on icon at bounding box center [644, 177] width 4 height 4
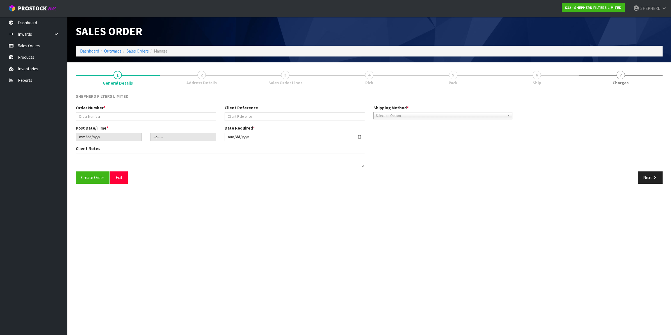
type input "INV-250135"
type input "[PERSON_NAME] EMAIL [DATE]"
type input "[DATE]"
type input "16:58:00.000"
type input "[DATE]"
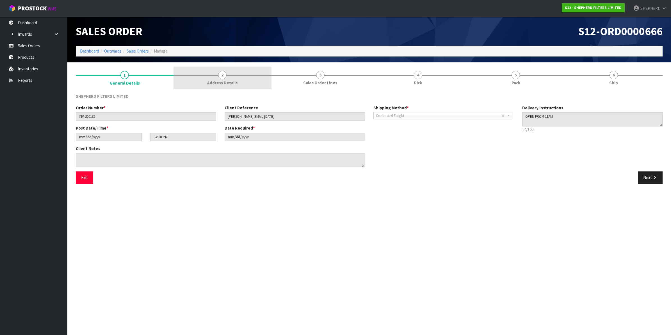
click at [221, 74] on span "2" at bounding box center [222, 75] width 8 height 8
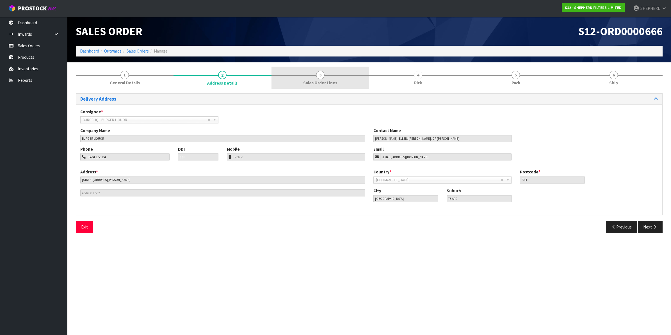
click at [319, 73] on span "3" at bounding box center [320, 75] width 8 height 8
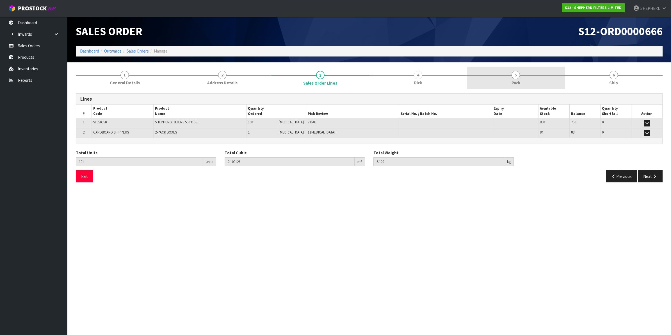
click at [517, 75] on span "5" at bounding box center [516, 75] width 8 height 8
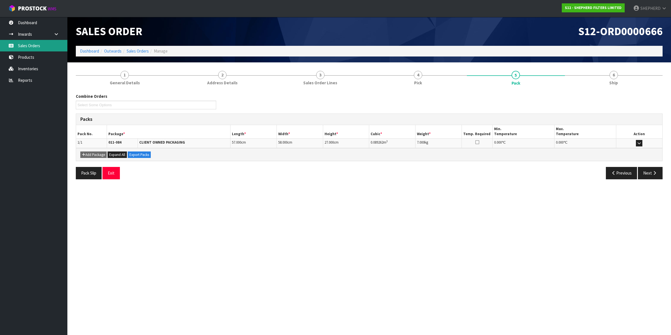
click at [29, 45] on link "Sales Orders" at bounding box center [33, 46] width 67 height 12
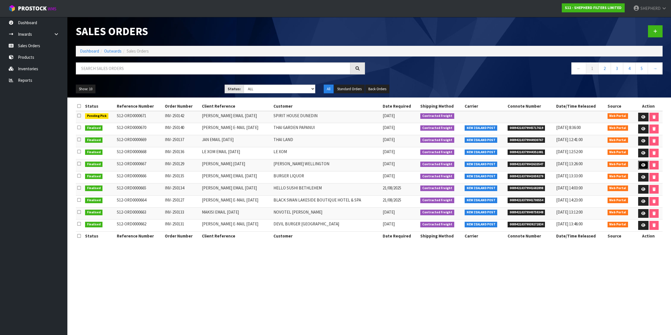
click at [643, 167] on icon at bounding box center [644, 165] width 4 height 4
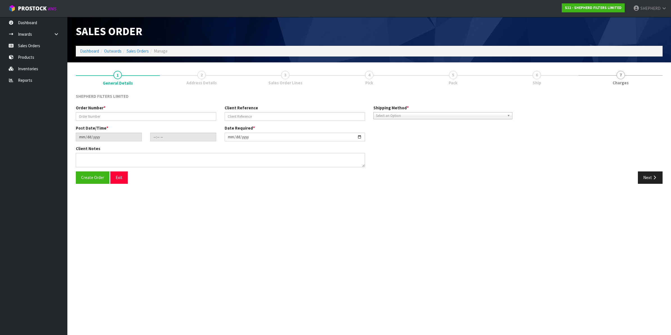
type input "INV-250129"
type input "[PERSON_NAME] [DATE]"
type input "[DATE]"
type input "17:30:00.000"
type input "[DATE]"
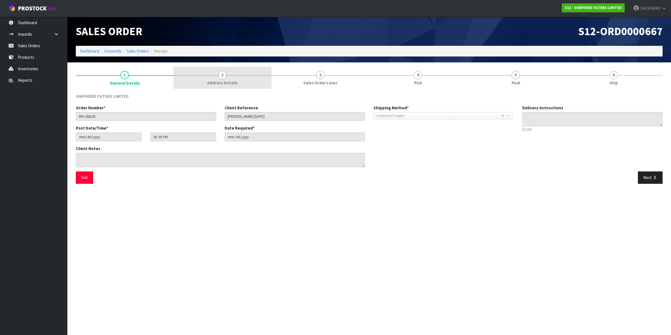
click at [221, 75] on span "2" at bounding box center [222, 75] width 8 height 8
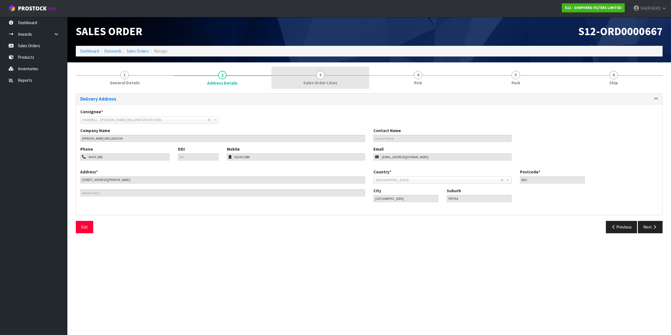
click at [319, 74] on span "3" at bounding box center [320, 75] width 8 height 8
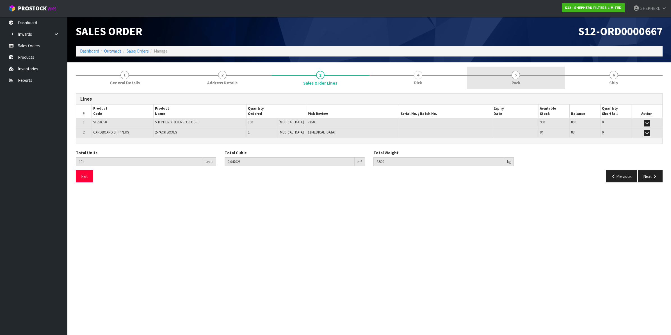
click at [515, 74] on span "5" at bounding box center [516, 75] width 8 height 8
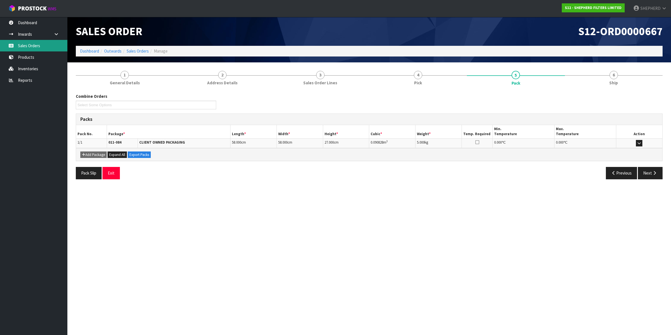
click at [29, 44] on link "Sales Orders" at bounding box center [33, 46] width 67 height 12
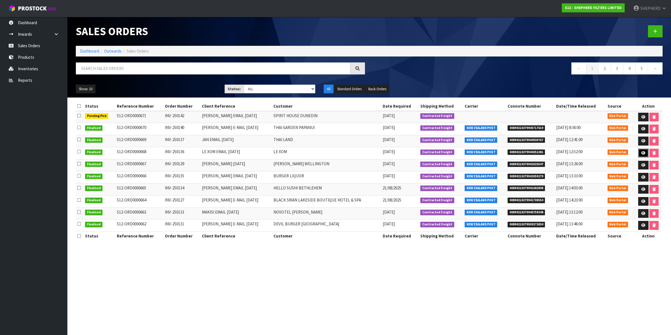
click at [645, 153] on link at bounding box center [644, 153] width 10 height 9
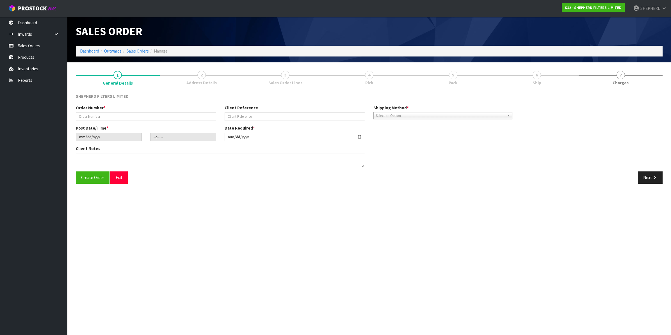
type input "INV-250136"
type input "LE XOM EMAIL [DATE]"
type input "[DATE]"
type input "14:45:00.000"
type input "[DATE]"
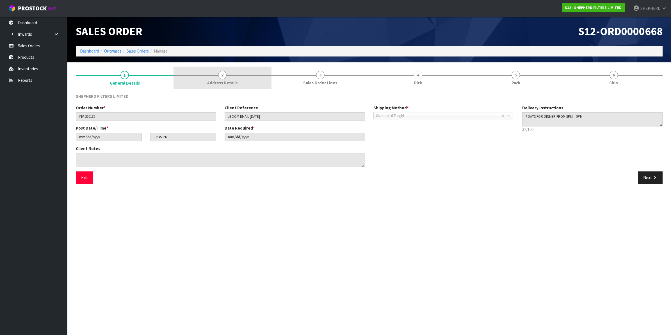
click at [221, 72] on span "2" at bounding box center [222, 75] width 8 height 8
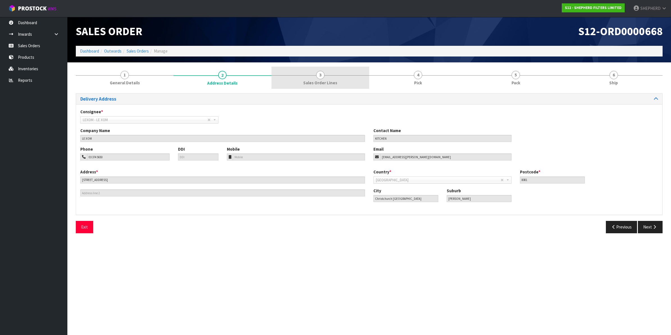
click at [320, 74] on span "3" at bounding box center [320, 75] width 8 height 8
